Goal: Information Seeking & Learning: Learn about a topic

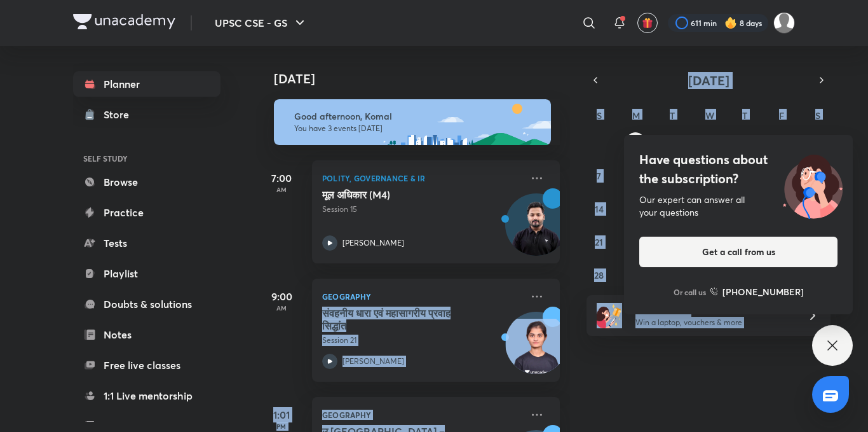
drag, startPoint x: 800, startPoint y: 355, endPoint x: 840, endPoint y: 348, distance: 39.9
click at [840, 348] on div "UPSC CSE - GS ​ 611 min 8 days Planner Store SELF STUDY Browse Practice Tests P…" at bounding box center [434, 216] width 868 height 432
click at [840, 348] on icon at bounding box center [832, 345] width 15 height 15
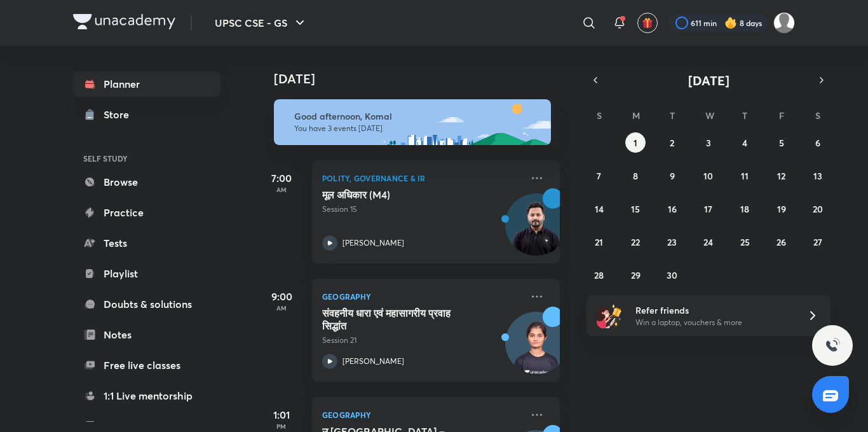
click at [700, 386] on div "[DATE] Good afternoon, Komal You have 3 events [DATE] 7:00 AM Polity, Governanc…" at bounding box center [561, 239] width 610 height 386
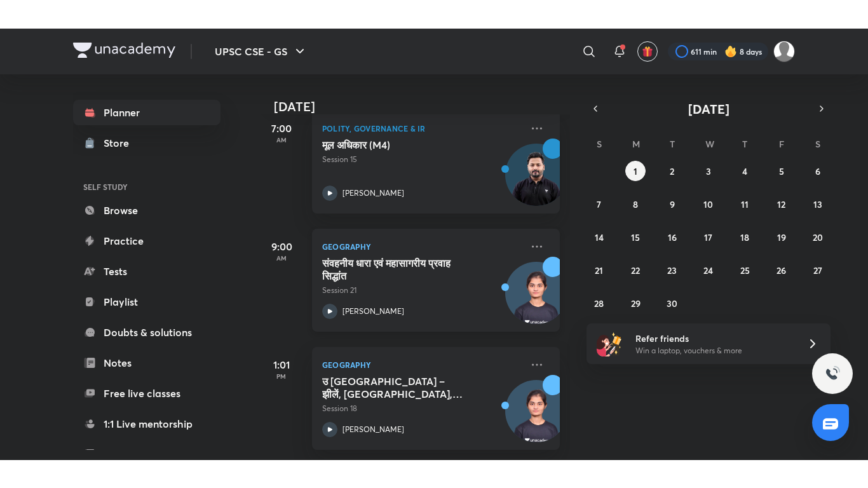
scroll to position [88, 0]
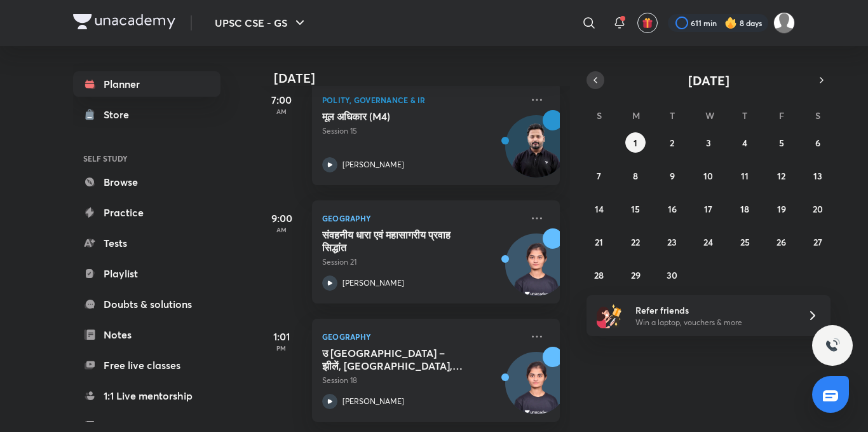
click at [603, 85] on button "button" at bounding box center [596, 80] width 18 height 18
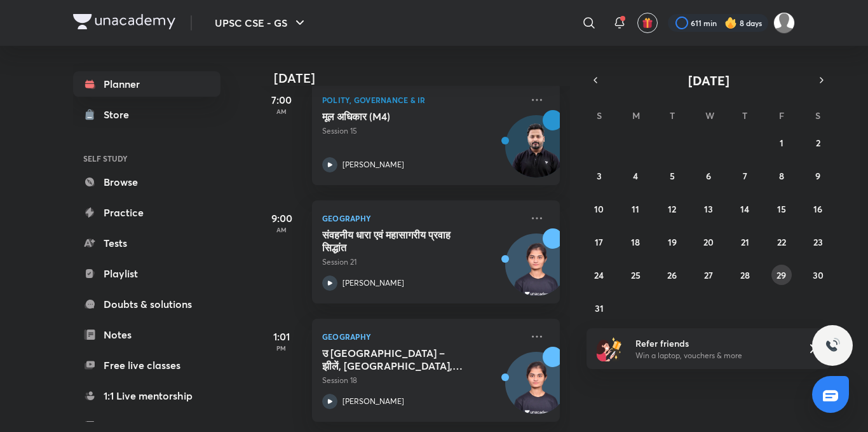
click at [784, 272] on abbr "29" at bounding box center [782, 275] width 10 height 12
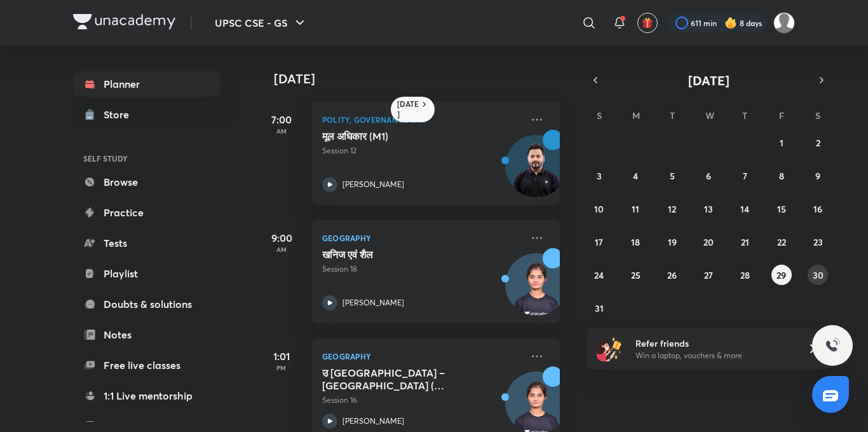
click at [818, 279] on abbr "30" at bounding box center [818, 275] width 11 height 12
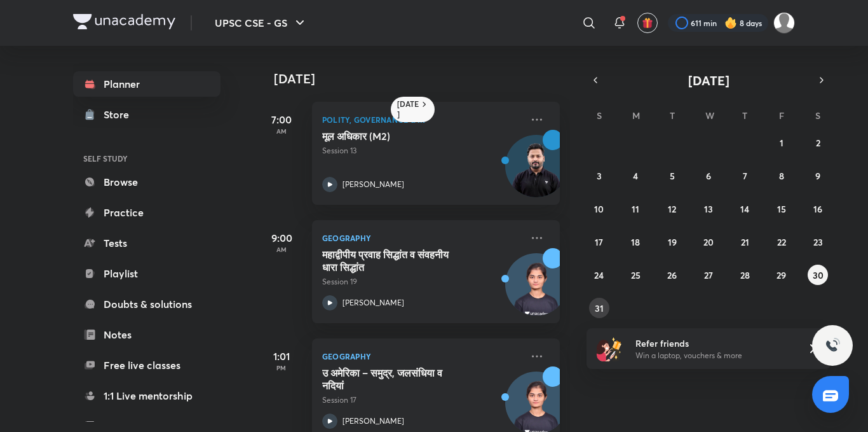
click at [589, 309] on button "31" at bounding box center [599, 308] width 20 height 20
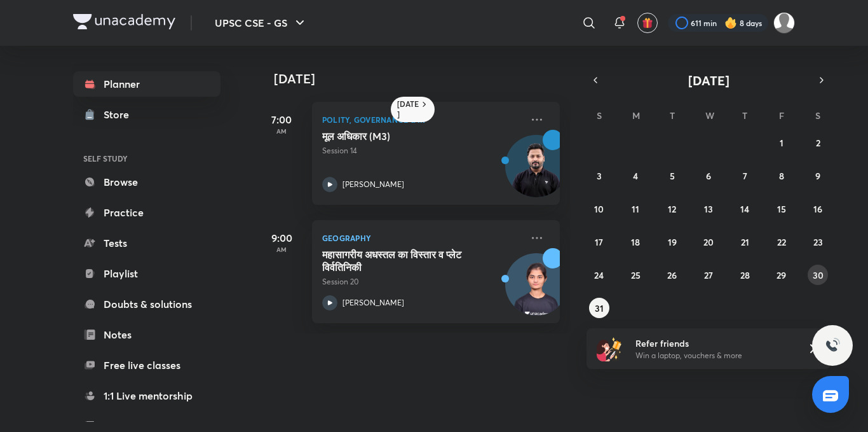
click at [818, 275] on abbr "30" at bounding box center [818, 275] width 11 height 12
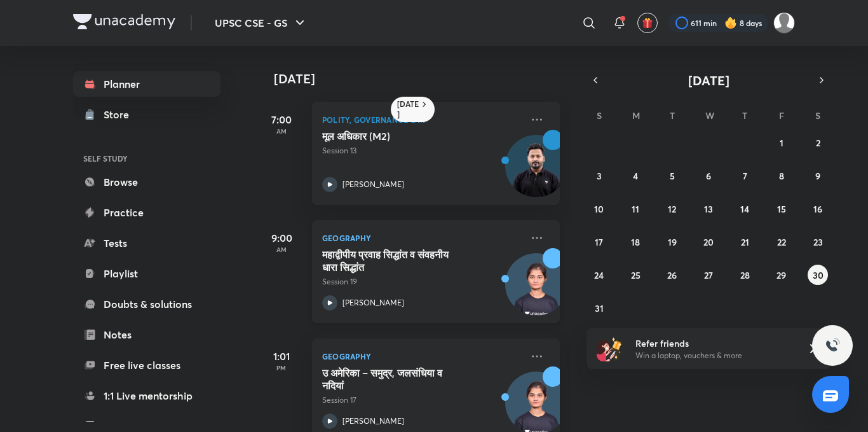
click at [325, 301] on icon at bounding box center [329, 302] width 15 height 15
